Goal: Task Accomplishment & Management: Use online tool/utility

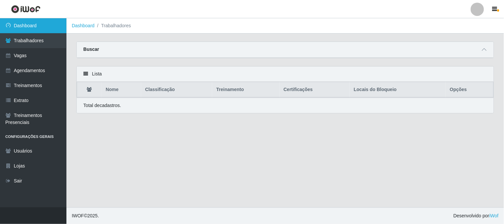
click at [48, 23] on link "Dashboard" at bounding box center [33, 25] width 66 height 15
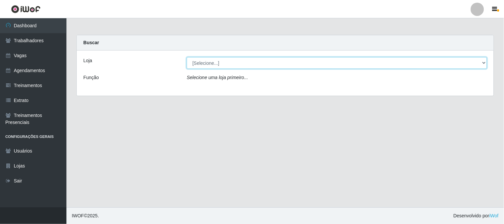
click at [233, 61] on select "[Selecione...] Sapore D'italia" at bounding box center [337, 63] width 300 height 12
select select "266"
click at [187, 57] on select "[Selecione...] Sapore D'italia" at bounding box center [337, 63] width 300 height 12
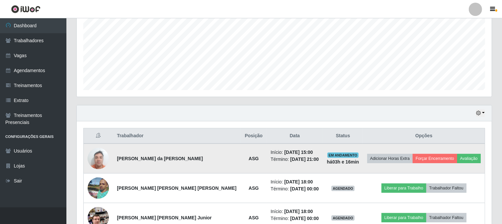
scroll to position [188, 0]
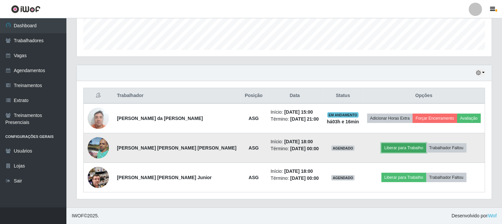
click at [364, 147] on button "Liberar para Trabalho" at bounding box center [404, 147] width 45 height 9
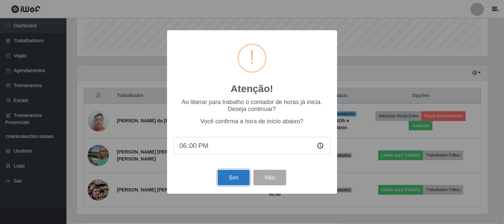
click at [244, 179] on button "Sim" at bounding box center [234, 178] width 32 height 16
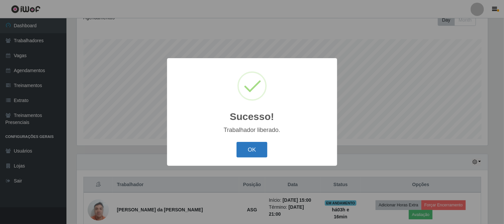
click at [248, 151] on button "OK" at bounding box center [252, 150] width 31 height 16
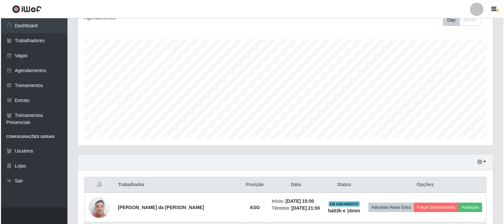
scroll to position [188, 0]
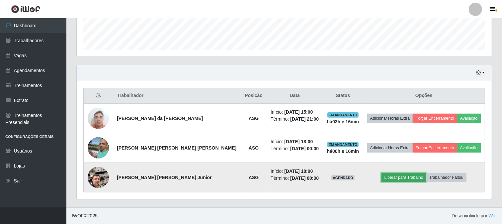
click at [364, 177] on button "Liberar para Trabalho" at bounding box center [404, 177] width 45 height 9
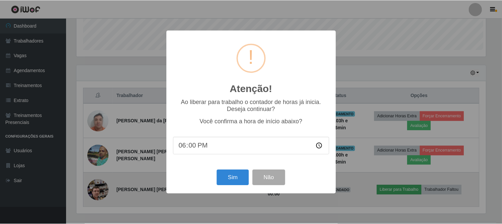
scroll to position [138, 411]
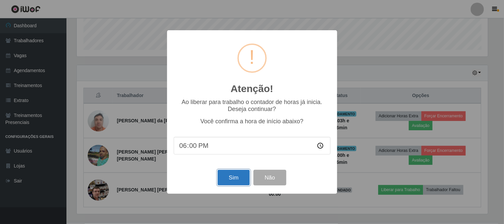
click at [235, 181] on button "Sim" at bounding box center [234, 178] width 32 height 16
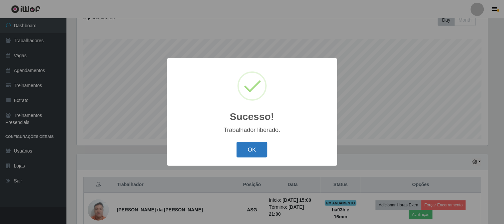
click at [258, 152] on button "OK" at bounding box center [252, 150] width 31 height 16
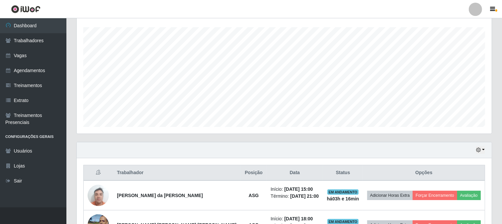
scroll to position [0, 0]
